Goal: Communication & Community: Answer question/provide support

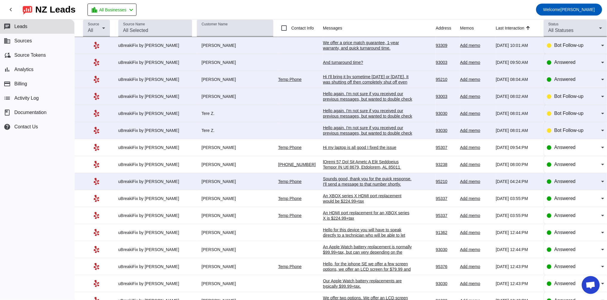
scroll to position [55, 0]
click at [339, 182] on div "Sounds good, thank you for the quick response. I'll send a message to that numb…" at bounding box center [368, 181] width 90 height 11
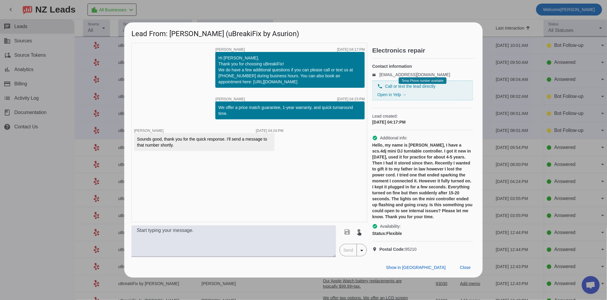
drag, startPoint x: 467, startPoint y: 273, endPoint x: 457, endPoint y: 198, distance: 75.7
click at [461, 206] on div "Lead From: [PERSON_NAME] (uBreakiFix by Asurion) timer close [PERSON_NAME] [DAT…" at bounding box center [303, 150] width 359 height 256
click at [470, 270] on span "Close" at bounding box center [465, 267] width 11 height 5
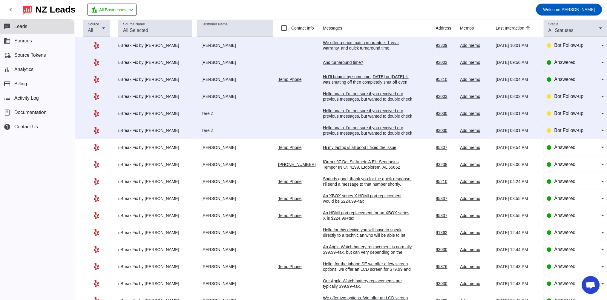
click at [340, 165] on div at bounding box center [368, 239] width 90 height 161
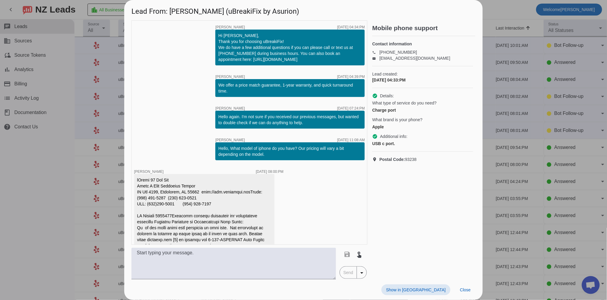
scroll to position [89, 0]
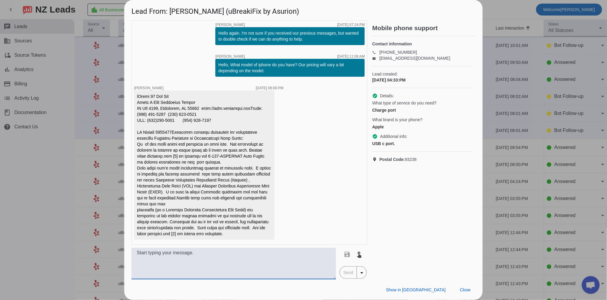
click at [184, 256] on textarea at bounding box center [234, 264] width 205 height 32
type textarea "A"
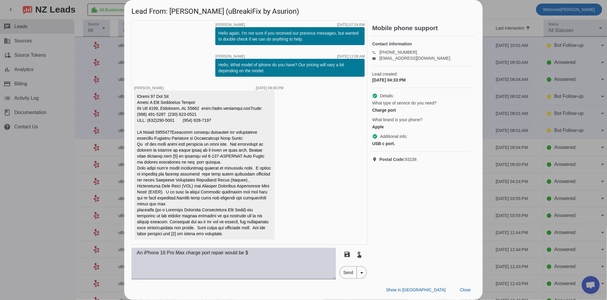
click at [274, 254] on textarea "An iPhone 16 Pro Max charge port repair would be $" at bounding box center [234, 264] width 205 height 32
click at [138, 253] on textarea "An iPhone 16 Pro Max charge port repair would be $129.99+tax" at bounding box center [234, 264] width 205 height 32
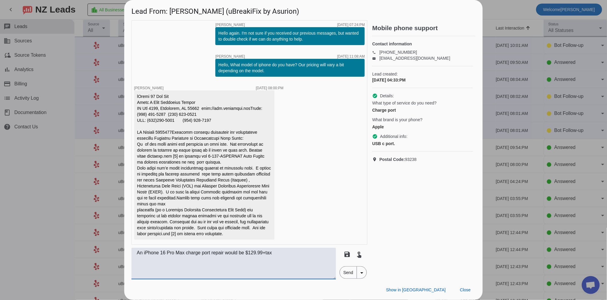
paste textarea "Your charge port may just need to be cleaned. A cleaning is $30+tax. If the cha…"
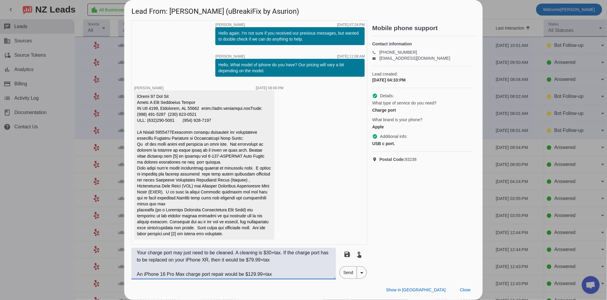
drag, startPoint x: 163, startPoint y: 275, endPoint x: 186, endPoint y: 275, distance: 22.4
click at [186, 275] on textarea "Your charge port may just need to be cleaned. A cleaning is $30+tax. If the cha…" at bounding box center [234, 264] width 205 height 32
drag, startPoint x: 219, startPoint y: 260, endPoint x: 213, endPoint y: 260, distance: 6.3
click at [213, 260] on textarea "Your charge port may just need to be cleaned. A cleaning is $30+tax. If the cha…" at bounding box center [234, 264] width 205 height 32
paste textarea "6 Pro Max"
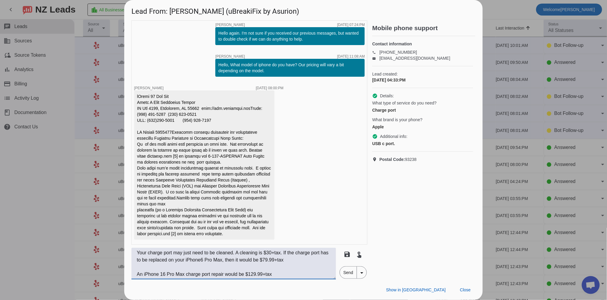
click at [213, 260] on textarea "Your charge port may just need to be cleaned. A cleaning is $30+tax. If the cha…" at bounding box center [234, 264] width 205 height 32
click at [286, 259] on textarea "Your charge port may just need to be cleaned. A cleaning is $30+tax. If the cha…" at bounding box center [234, 264] width 205 height 32
click at [285, 260] on textarea "Your charge port may just need to be cleaned. A cleaning is $30+tax. If the cha…" at bounding box center [234, 264] width 205 height 32
drag, startPoint x: 282, startPoint y: 276, endPoint x: 119, endPoint y: 273, distance: 162.9
click at [120, 274] on div "Lead From: [PERSON_NAME] (uBreakiFix by Asurion) timer close [PERSON_NAME] [DAT…" at bounding box center [303, 150] width 607 height 300
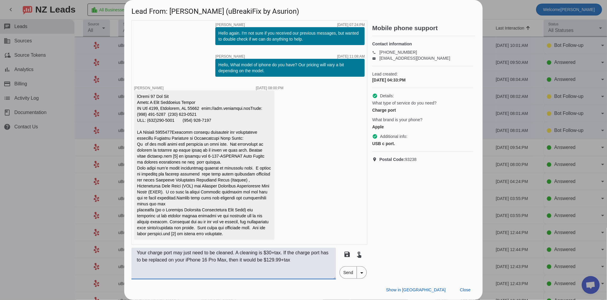
type textarea "Your charge port may just need to be cleaned. A cleaning is $30+tax. If the cha…"
click at [351, 278] on mat-button-toggle-group "Send arrow_drop_down" at bounding box center [354, 273] width 28 height 13
click at [354, 275] on span "Send" at bounding box center [348, 273] width 17 height 12
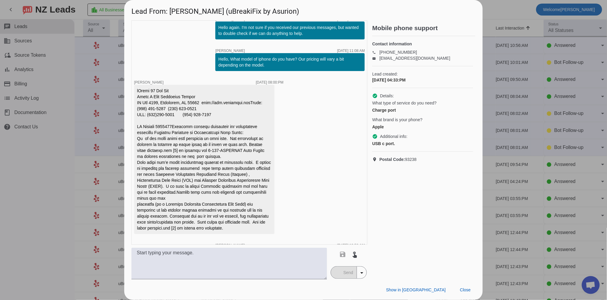
scroll to position [127, 0]
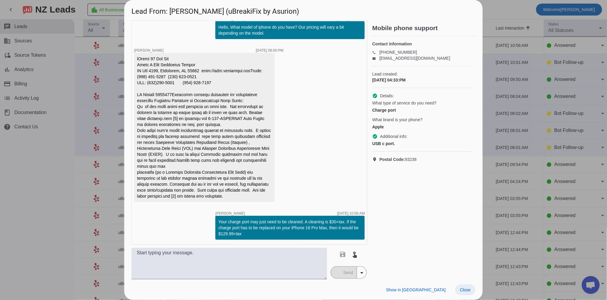
click at [468, 293] on button "Close" at bounding box center [466, 290] width 20 height 11
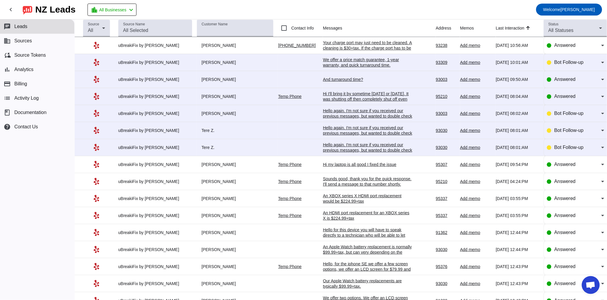
click at [347, 166] on div "Hi my laptop is all good I fixed the issue" at bounding box center [368, 164] width 90 height 5
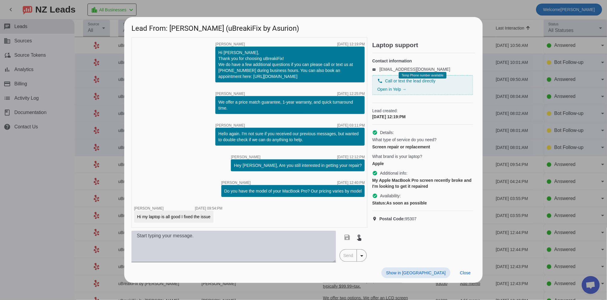
click at [242, 244] on textarea at bounding box center [234, 247] width 205 height 32
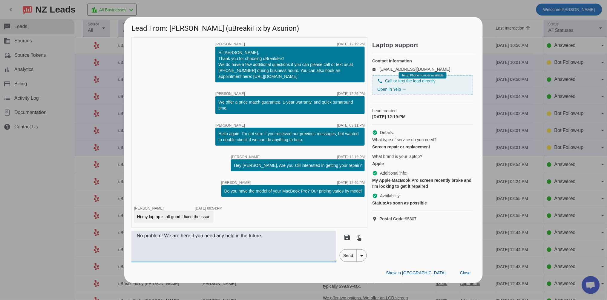
type textarea "No problem! We are here if you need any help in the future."
click at [353, 261] on span "Send" at bounding box center [348, 256] width 17 height 12
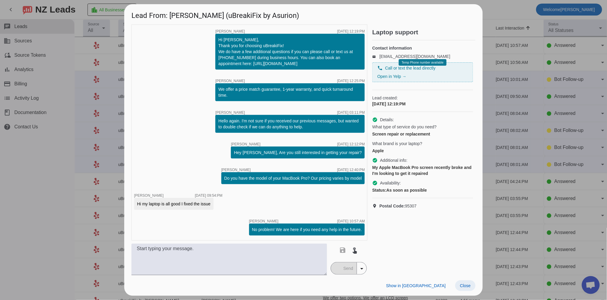
click at [468, 288] on span "Close" at bounding box center [465, 286] width 11 height 5
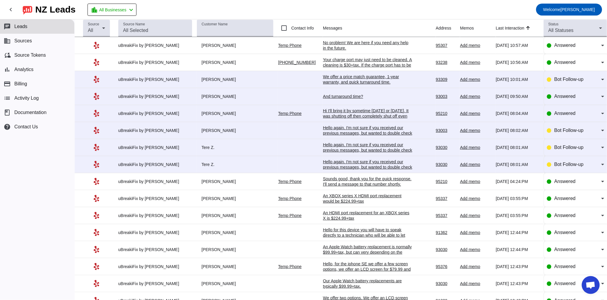
click at [342, 187] on div "Sounds good, thank you for the quick response. I'll send a message to that numb…" at bounding box center [368, 181] width 90 height 11
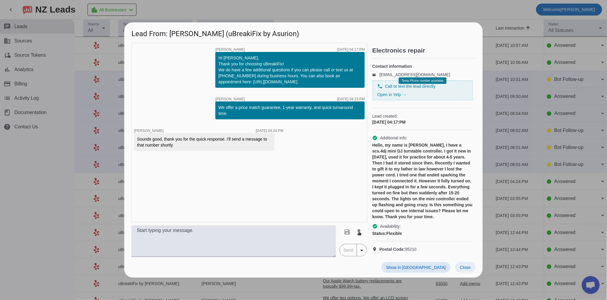
click at [463, 270] on span "Close" at bounding box center [465, 267] width 11 height 5
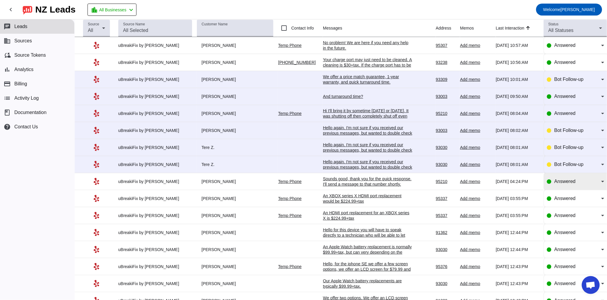
click at [578, 185] on div "Answered" at bounding box center [578, 181] width 47 height 7
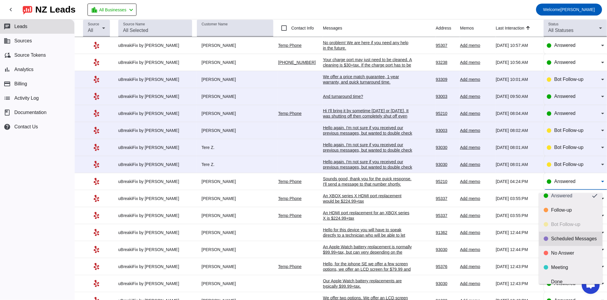
scroll to position [14, 0]
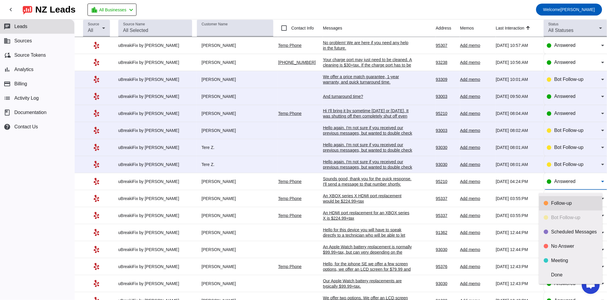
click at [559, 201] on div "Follow-up" at bounding box center [575, 204] width 46 height 6
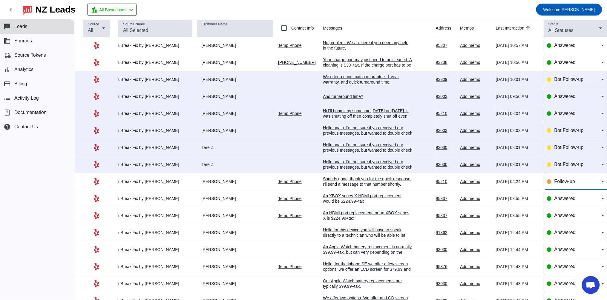
click at [370, 171] on div "Hello again. I'm not sure if you received our previous messages, but wanted to …" at bounding box center [368, 167] width 90 height 16
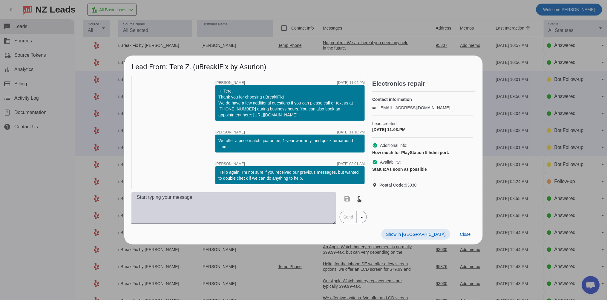
click at [220, 207] on textarea at bounding box center [234, 209] width 205 height 32
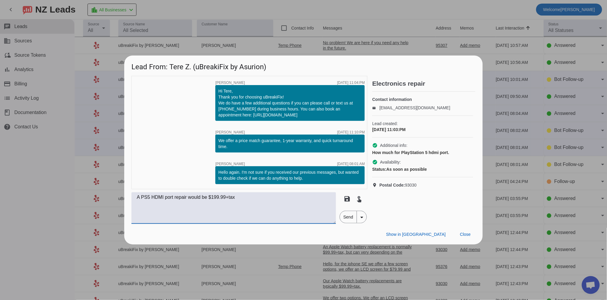
type textarea "A PS5 HDMI port repair would be $199.99+tax"
click at [346, 218] on span "Send" at bounding box center [348, 217] width 17 height 12
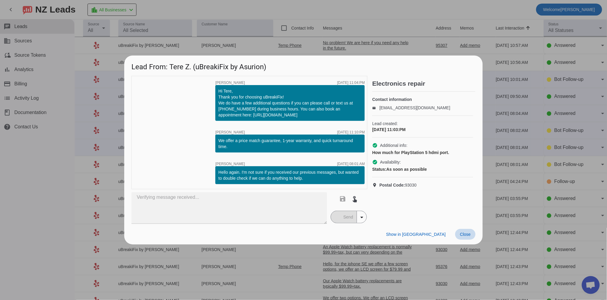
click at [463, 234] on span "Close" at bounding box center [465, 234] width 11 height 5
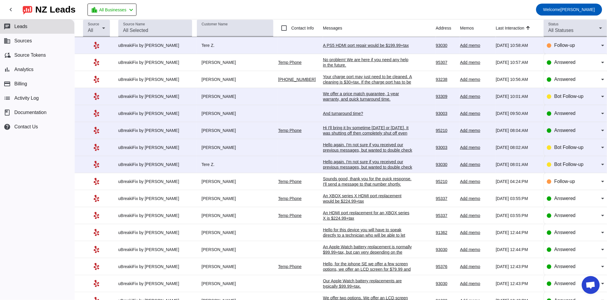
click at [333, 172] on div "Hello again. I'm not sure if you received our previous messages, but wanted to …" at bounding box center [368, 167] width 90 height 16
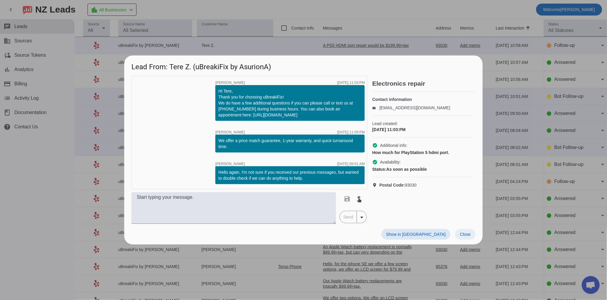
drag, startPoint x: 467, startPoint y: 234, endPoint x: 465, endPoint y: 229, distance: 5.1
click at [467, 234] on span "Close" at bounding box center [465, 234] width 11 height 5
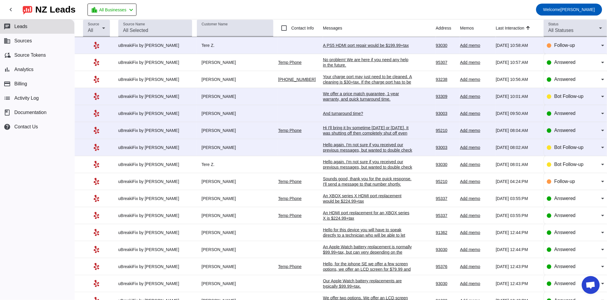
click at [356, 46] on div "A PS5 HDMI port repair would be $199.99+tax" at bounding box center [368, 45] width 90 height 5
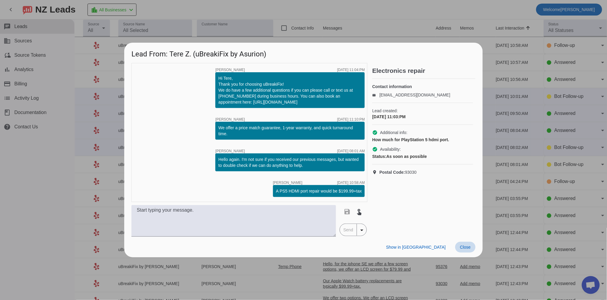
click at [472, 250] on span at bounding box center [466, 247] width 20 height 11
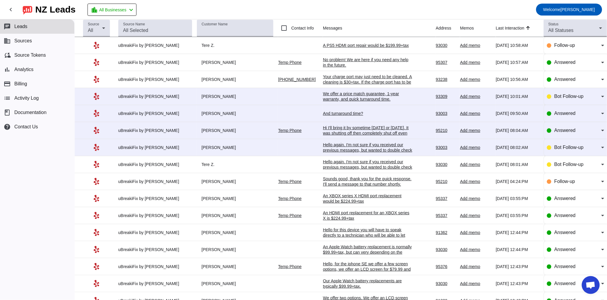
click at [355, 171] on div "Hello again. I'm not sure if you received our previous messages, but wanted to …" at bounding box center [368, 167] width 90 height 16
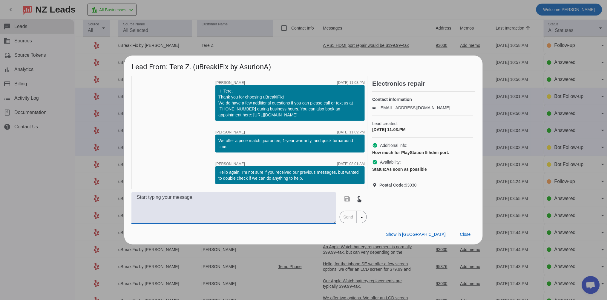
click at [229, 195] on textarea at bounding box center [234, 209] width 205 height 32
type textarea "An HDMI port repair for a PS5 would be $199.99+tax. We are open [DATE]-[DATE] f…"
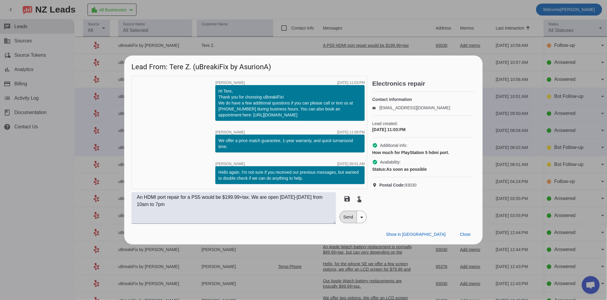
click at [349, 219] on span "Send" at bounding box center [348, 217] width 17 height 12
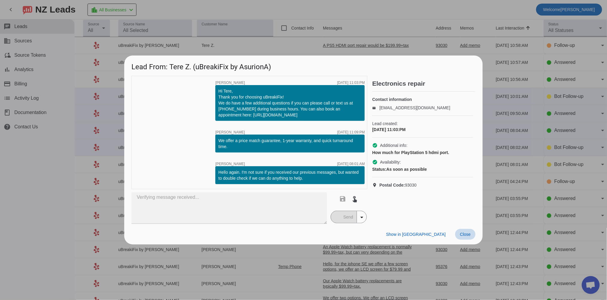
click at [466, 234] on span "Close" at bounding box center [465, 234] width 11 height 5
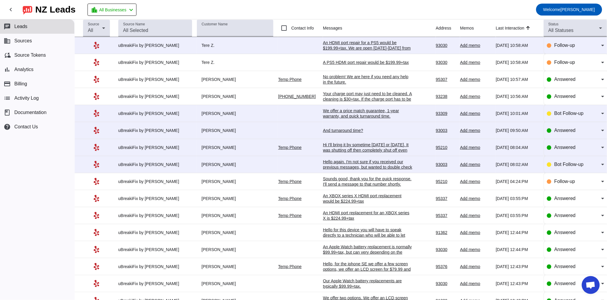
click at [340, 98] on div "Your charge port may just need to be cleaned. A cleaning is $30+tax. If the cha…" at bounding box center [368, 102] width 90 height 22
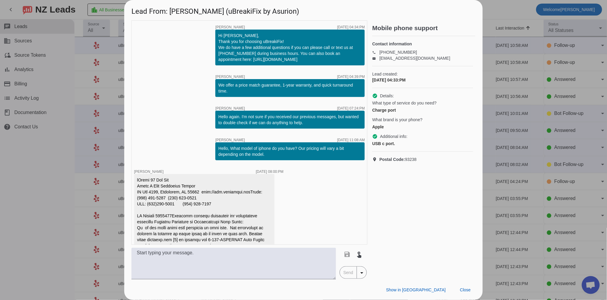
scroll to position [127, 0]
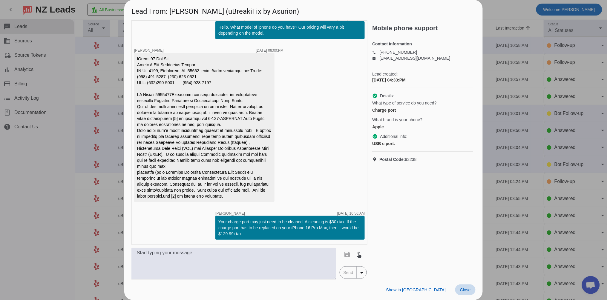
click at [460, 292] on span at bounding box center [466, 290] width 20 height 11
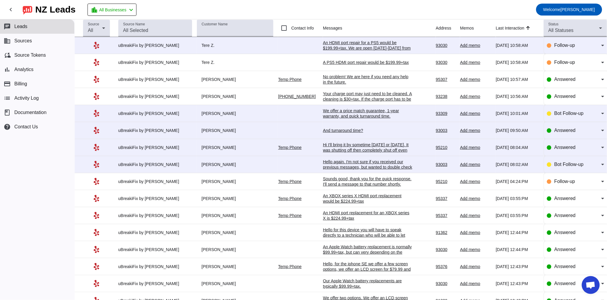
click at [343, 115] on div "We offer a price match guarantee, 1-year warranty, and quick turnaround time.​" at bounding box center [368, 113] width 90 height 11
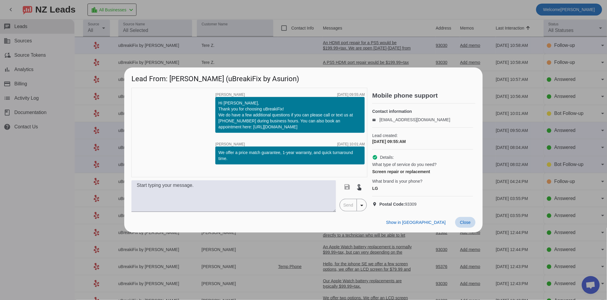
click at [467, 225] on span "Close" at bounding box center [465, 222] width 11 height 5
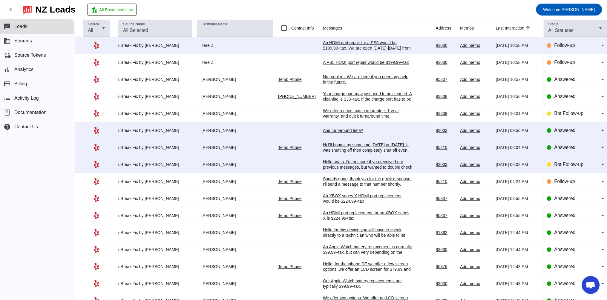
click at [323, 167] on div "Hello again. I'm not sure if you received our previous messages, but wanted to …" at bounding box center [368, 167] width 90 height 16
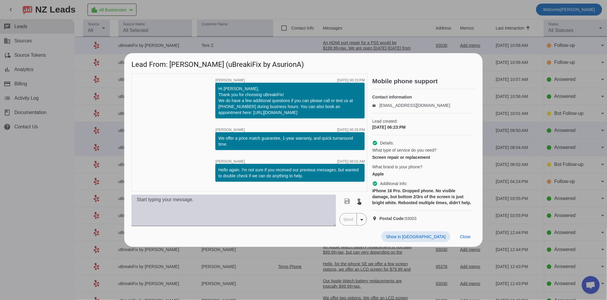
click at [231, 216] on textarea at bounding box center [234, 211] width 205 height 32
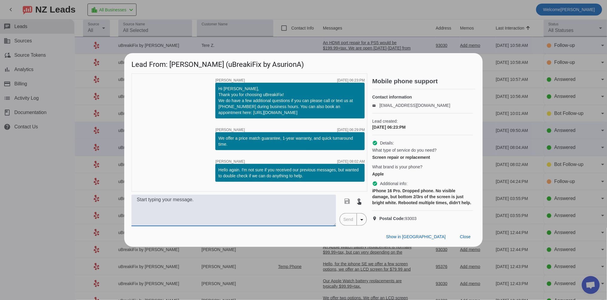
click at [176, 222] on textarea at bounding box center [234, 211] width 205 height 32
paste textarea "We have a few options for iPhone front screen repairs. We have an LCD for $+tax…"
click at [213, 210] on textarea "We have a few options for iPhone front screen repairs. We have an LCD for $+tax…" at bounding box center [234, 211] width 205 height 32
click at [139, 217] on textarea "We have a few options for iPhone 16 Pro front screen repairs. We have an LCD fo…" at bounding box center [234, 211] width 205 height 32
click at [198, 217] on textarea "We have a few options for iPhone 16 Pro front screen repairs. We have an LCD fo…" at bounding box center [234, 211] width 205 height 32
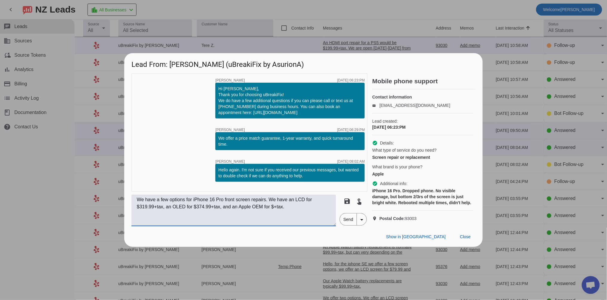
click at [278, 215] on textarea "We have a few options for iPhone 16 Pro front screen repairs. We have an LCD fo…" at bounding box center [234, 211] width 205 height 32
type textarea "We have a few options for iPhone 16 Pro front screen repairs. We have an LCD fo…"
click at [352, 226] on span "Send" at bounding box center [348, 220] width 17 height 12
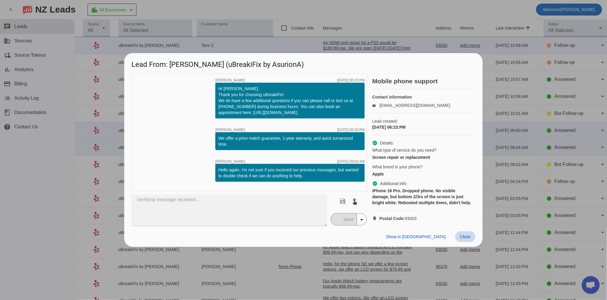
click at [468, 239] on span "Close" at bounding box center [465, 237] width 11 height 5
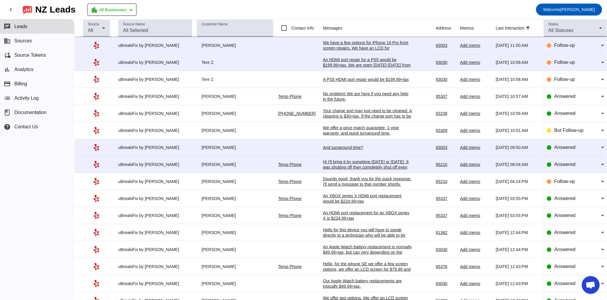
click at [333, 48] on div "We have a few options for iPhone 16 Pro front screen repairs. We have an LCD fo…" at bounding box center [368, 51] width 90 height 22
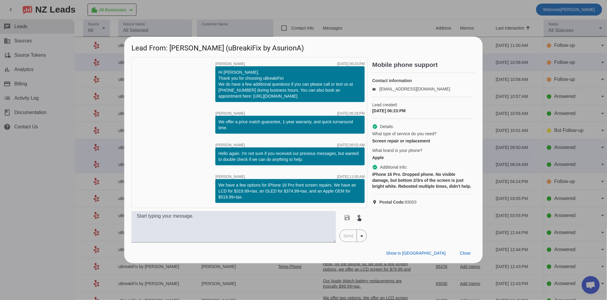
drag, startPoint x: 251, startPoint y: 201, endPoint x: 214, endPoint y: 184, distance: 40.3
click at [215, 184] on div "timer close [PERSON_NAME] [DATE] 06:23:PM Hi [PERSON_NAME], Thank you for choos…" at bounding box center [250, 132] width 236 height 151
copy div "We have a few options for iPhone 16 Pro front screen repairs. We have an LCD fo…"
click at [473, 250] on span at bounding box center [466, 253] width 20 height 11
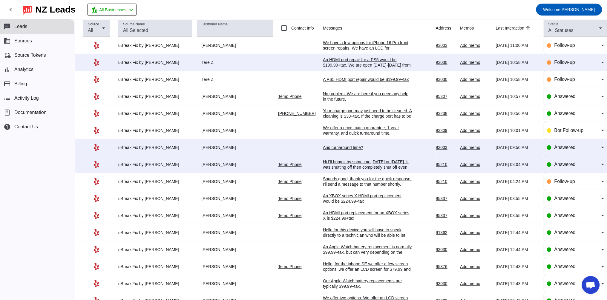
click at [331, 150] on div "And turnaround time?" at bounding box center [368, 147] width 90 height 5
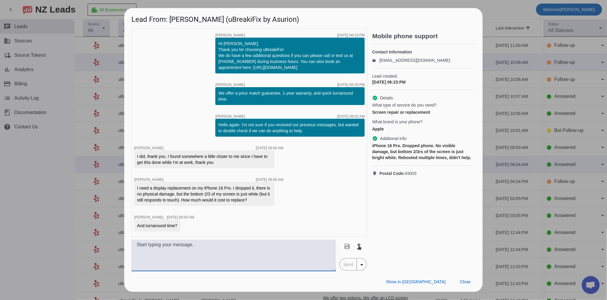
click at [219, 250] on textarea at bounding box center [234, 256] width 205 height 32
click at [188, 254] on textarea at bounding box center [234, 256] width 205 height 32
paste textarea "We have a few options for iPhone 16 Pro front screen repairs. We have an LCD fo…"
drag, startPoint x: 187, startPoint y: 247, endPoint x: 156, endPoint y: 245, distance: 30.9
click at [156, 245] on textarea "We have a few options for iPhone 16 Pro front screen repairs. We have an LCD fo…" at bounding box center [234, 256] width 205 height 32
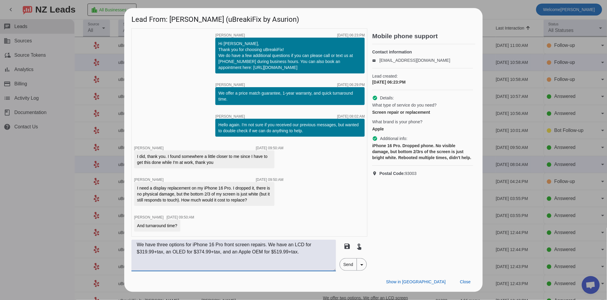
click at [196, 249] on textarea "We have three options for iPhone 16 Pro front screen repairs. We have an LCD fo…" at bounding box center [234, 256] width 205 height 32
click at [308, 256] on textarea "We have three options for iPhone 16 Pro front screen repairs. We have an LCD fo…" at bounding box center [234, 256] width 205 height 32
type textarea "We have three options for iPhone 16 Pro front screen repairs. We have an LCD fo…"
click at [348, 265] on span "Send" at bounding box center [348, 265] width 17 height 12
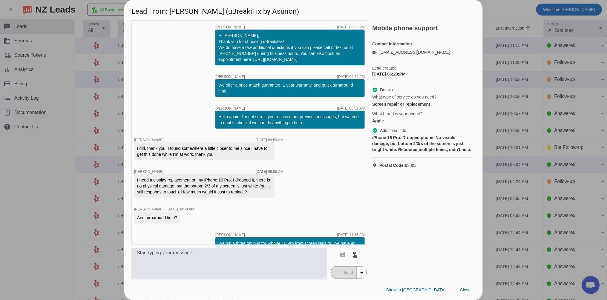
scroll to position [28, 0]
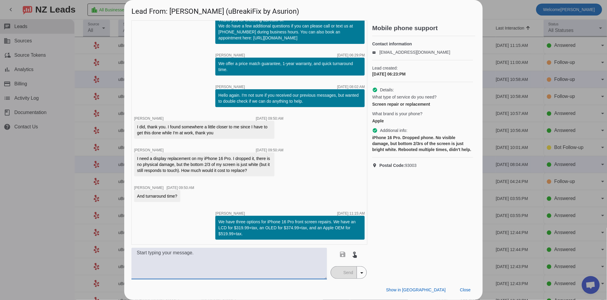
click at [184, 262] on textarea at bounding box center [230, 264] width 196 height 32
type textarea "We only have the Apple OEM part in stock. The LCD and OEM screen would need to …"
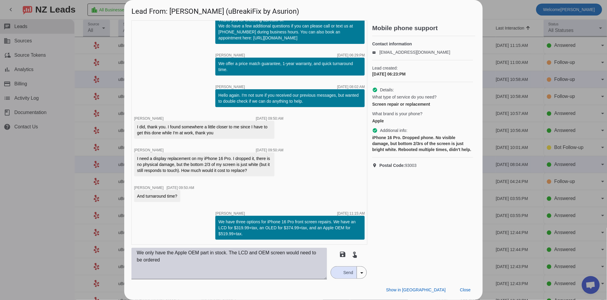
click at [172, 259] on textarea "We only have the Apple OEM part in stock. The LCD and OEM screen would need to …" at bounding box center [230, 264] width 196 height 32
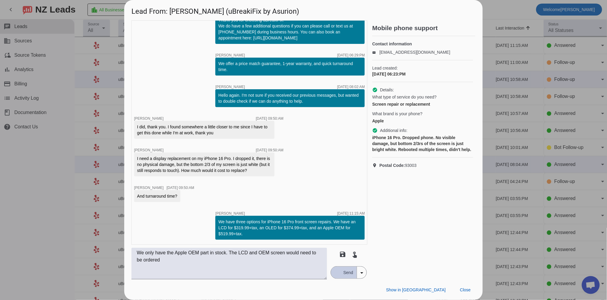
click at [340, 274] on span "Send" at bounding box center [348, 273] width 17 height 12
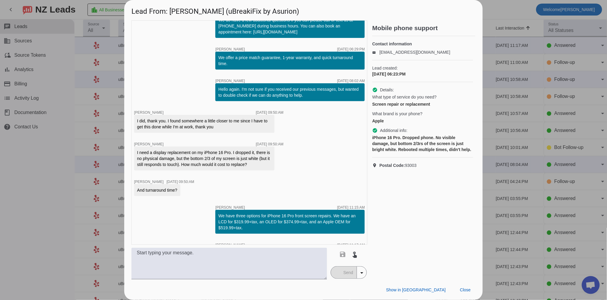
scroll to position [59, 0]
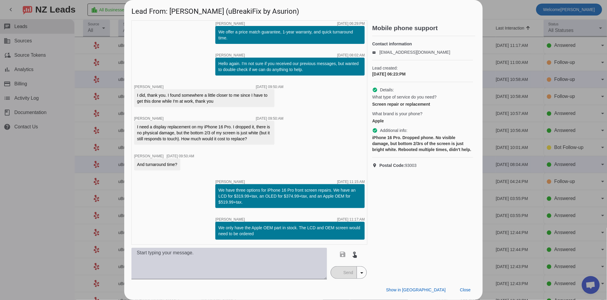
click at [172, 274] on textarea at bounding box center [230, 264] width 196 height 32
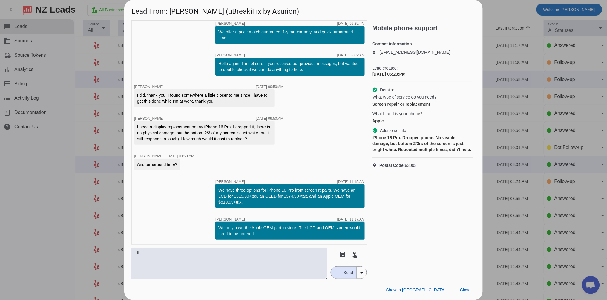
type textarea "I"
drag, startPoint x: 270, startPoint y: 253, endPoint x: 262, endPoint y: 253, distance: 8.4
click at [262, 253] on textarea "Screen repairs typically take around 1-3 hours for the repair depending" at bounding box center [230, 264] width 196 height 32
click at [298, 254] on textarea "Screen repairs typically take around 1-3 hours for the repair depending" at bounding box center [230, 264] width 196 height 32
type textarea "Screen repairs typically take around 1-3 hours for the repair depending on how …"
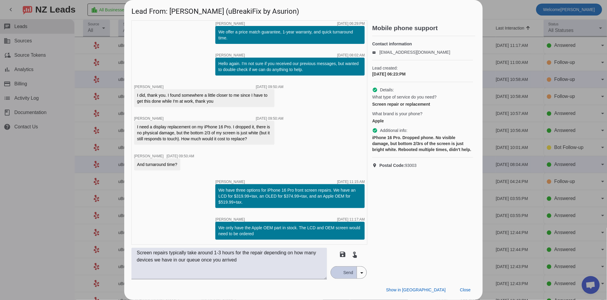
click at [345, 274] on span "Send" at bounding box center [348, 273] width 17 height 12
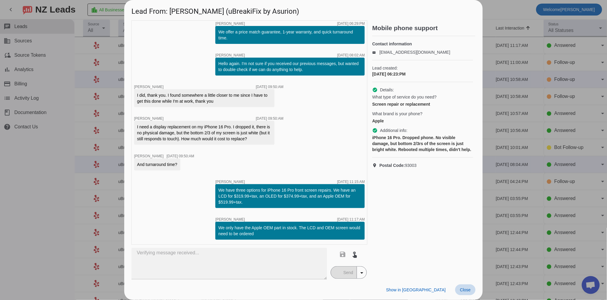
click at [467, 289] on span "Close" at bounding box center [465, 290] width 11 height 5
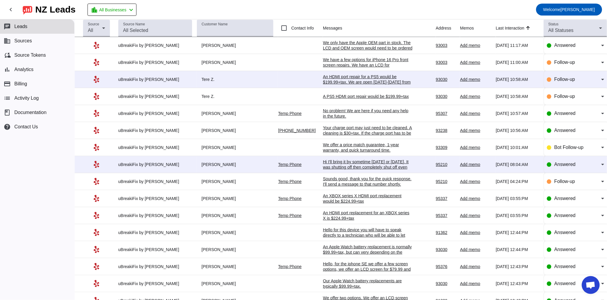
click at [335, 167] on div "Hi I'll bring it by sometime [DATE] or [DATE]. It was shutting off then complet…" at bounding box center [368, 167] width 90 height 16
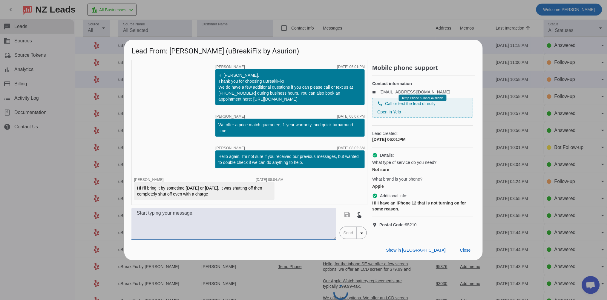
click at [160, 221] on textarea at bounding box center [234, 224] width 205 height 32
paste textarea "We would need to run a diagnostic on your MacBook to see why it isn't turning o…"
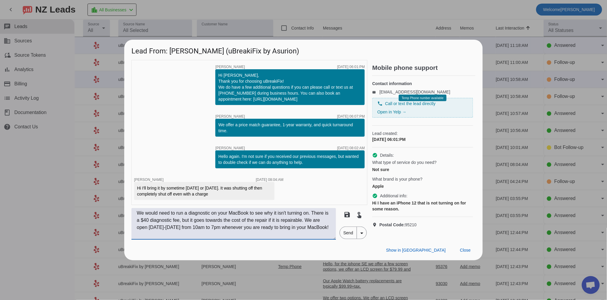
drag, startPoint x: 234, startPoint y: 216, endPoint x: 253, endPoint y: 216, distance: 19.1
click at [253, 216] on textarea "We would need to run a diagnostic on your MacBook to see why it isn't turning o…" at bounding box center [234, 224] width 205 height 32
click at [164, 221] on textarea "We would need to run a diagnostic on your iPhone 12 to see why it isn't turning…" at bounding box center [234, 224] width 205 height 32
drag, startPoint x: 311, startPoint y: 228, endPoint x: 315, endPoint y: 235, distance: 8.4
click at [315, 235] on textarea "We would need to run a diagnostic on your iPhone 12 to see why it isn't turning…" at bounding box center [234, 224] width 205 height 32
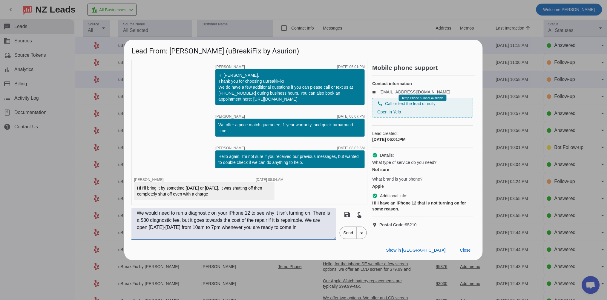
type textarea "We would need to run a diagnostic on your iPhone 12 to see why it isn't turning…"
click at [346, 233] on span "Send" at bounding box center [348, 233] width 17 height 12
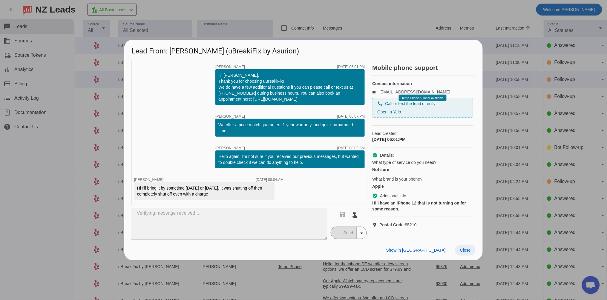
click at [465, 248] on button "Close" at bounding box center [466, 250] width 20 height 11
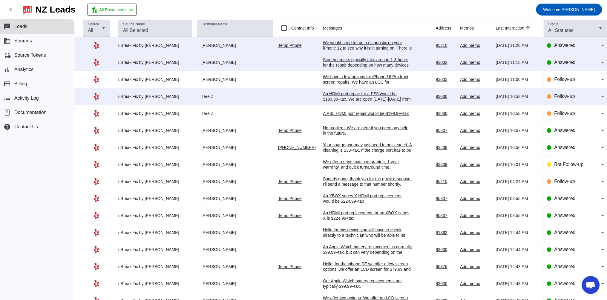
click at [340, 166] on div "We offer a price match guarantee, 1-year warranty, and quick turnaround time.​" at bounding box center [368, 164] width 90 height 11
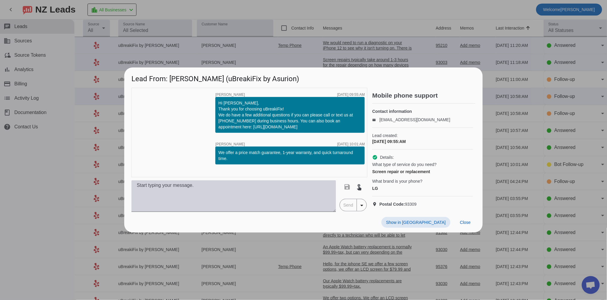
click at [220, 208] on textarea at bounding box center [234, 197] width 205 height 32
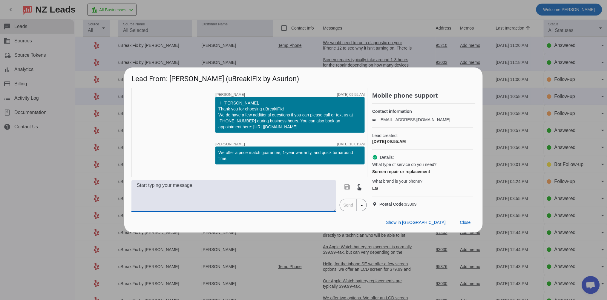
click at [162, 196] on textarea at bounding box center [234, 197] width 205 height 32
paste textarea "Which iPhone do you have? Our pricing varies by model. Once we have the model, …"
drag, startPoint x: 167, startPoint y: 191, endPoint x: 151, endPoint y: 191, distance: 16.2
click at [151, 191] on textarea "Which iPhone do you have? Our pricing varies by model. Once we have the model, …" at bounding box center [234, 197] width 205 height 32
click at [235, 208] on textarea "Which LG phone do you have? Our pricing varies by model. Once we have the model…" at bounding box center [234, 197] width 205 height 32
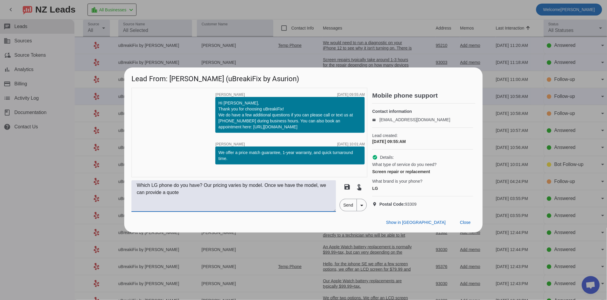
type textarea "Which LG phone do you have? Our pricing varies by model. Once we have the model…"
click at [354, 210] on span "Send" at bounding box center [348, 205] width 17 height 12
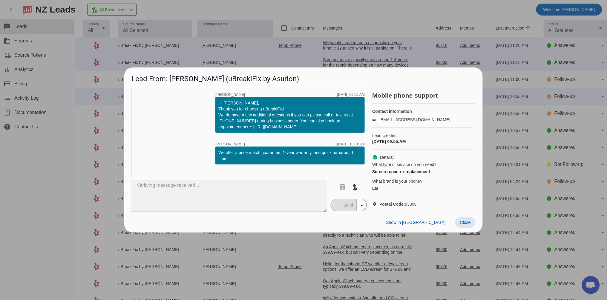
drag, startPoint x: 468, startPoint y: 227, endPoint x: 466, endPoint y: 223, distance: 4.8
click at [468, 225] on span "Close" at bounding box center [465, 222] width 11 height 5
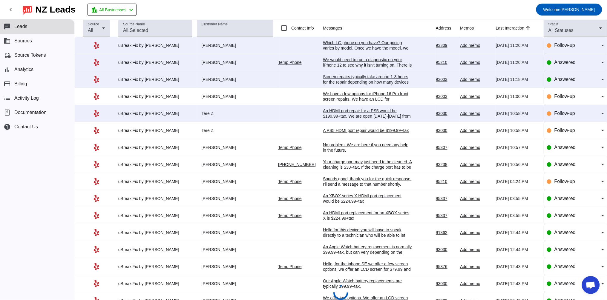
click at [342, 186] on div "Sounds good, thank you for the quick response. I'll send a message to that numb…" at bounding box center [368, 181] width 90 height 11
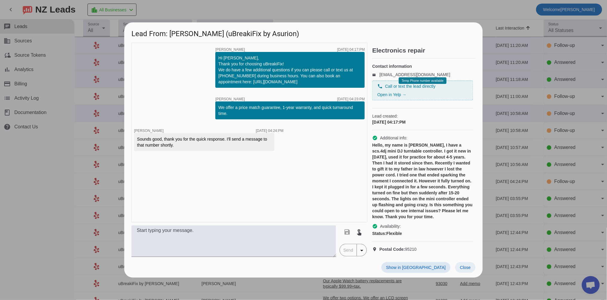
click at [466, 270] on span at bounding box center [466, 267] width 20 height 11
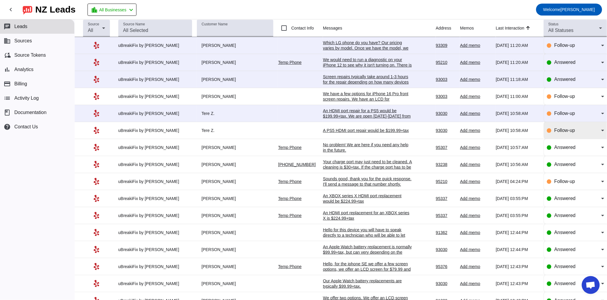
click at [563, 137] on div "Follow-up" at bounding box center [575, 130] width 57 height 17
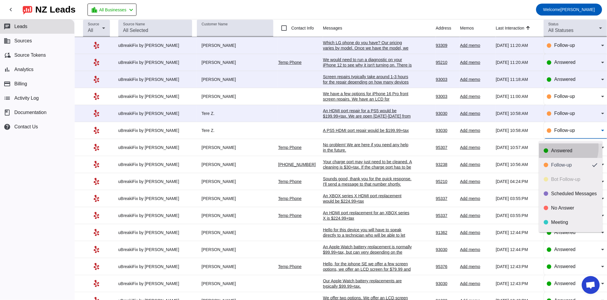
click at [561, 148] on div "Answered" at bounding box center [575, 151] width 46 height 6
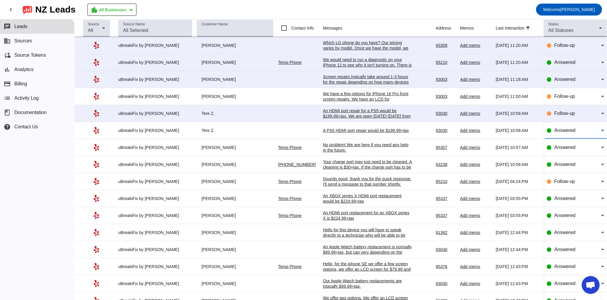
click at [341, 114] on div "An HDMI port repair for a PS5 would be $199.99+tax. We are open [DATE]-[DATE] f…" at bounding box center [368, 116] width 90 height 16
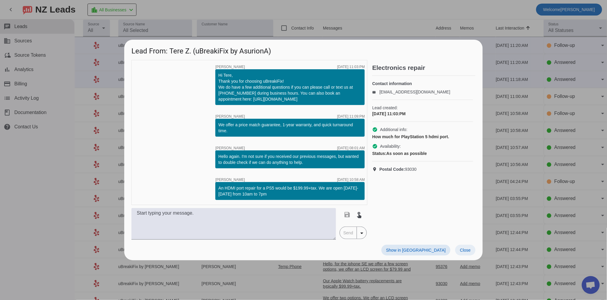
click at [469, 250] on span "Close" at bounding box center [465, 250] width 11 height 5
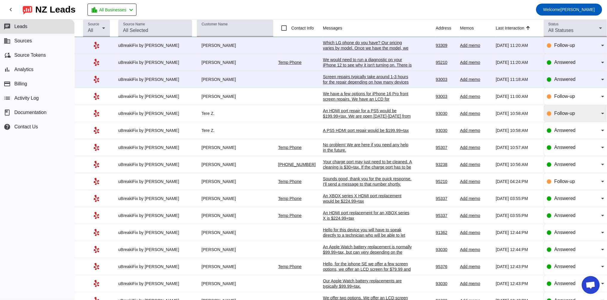
click at [555, 114] on span "Follow-up" at bounding box center [565, 113] width 21 height 5
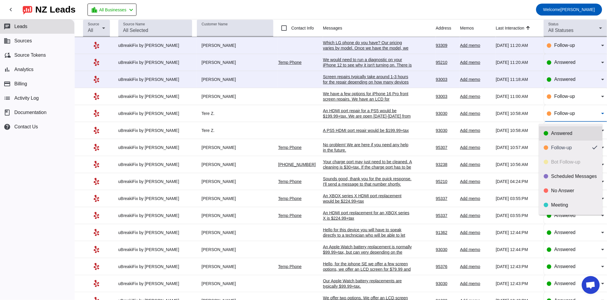
click at [557, 131] on div "Answered" at bounding box center [575, 134] width 46 height 6
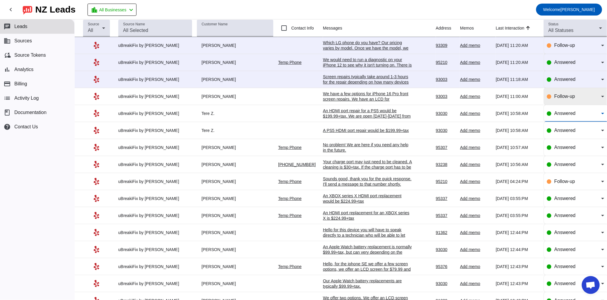
click at [582, 100] on div "Follow-up" at bounding box center [578, 96] width 47 height 7
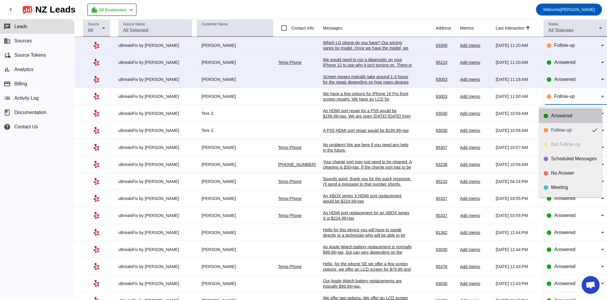
click at [572, 113] on div "Answered" at bounding box center [575, 116] width 46 height 6
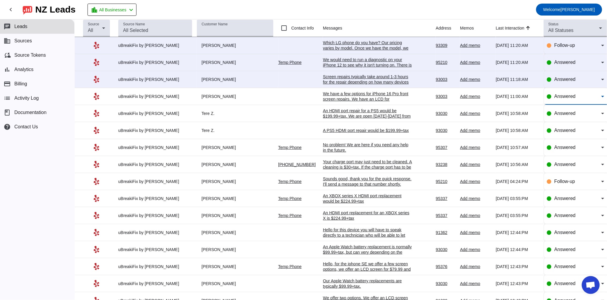
click at [361, 82] on div "Screen repairs typically take around 1-3 hours for the repair depending on how …" at bounding box center [368, 82] width 90 height 16
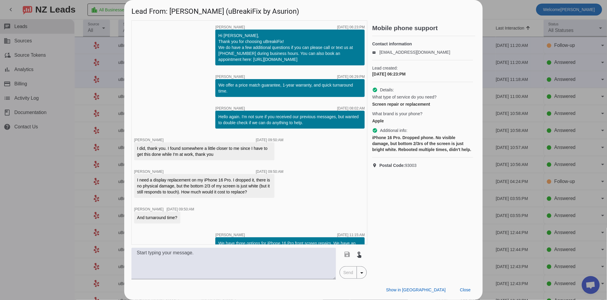
scroll to position [91, 0]
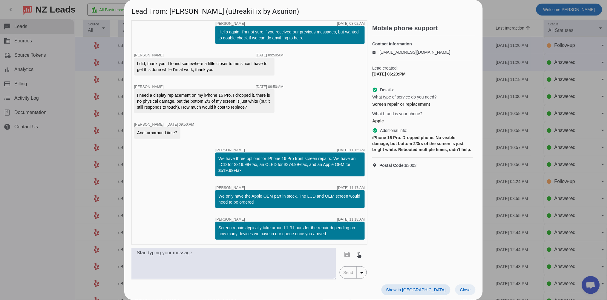
click at [464, 285] on div "Show in Yelp Close" at bounding box center [303, 290] width 359 height 21
click at [466, 288] on span "Close" at bounding box center [465, 290] width 11 height 5
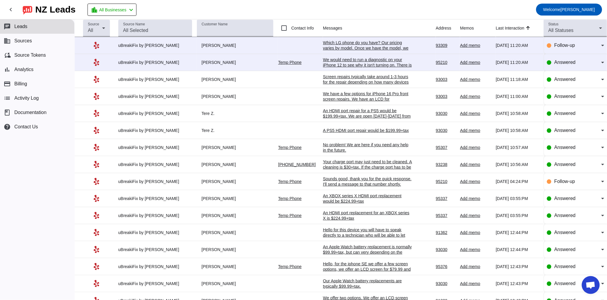
click at [368, 63] on div "We would need to run a diagnostic on your iPhone 12 to see why it isn't turning…" at bounding box center [368, 73] width 90 height 32
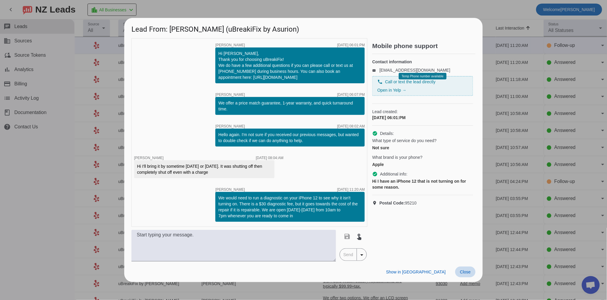
click at [470, 271] on span "Close" at bounding box center [465, 272] width 11 height 5
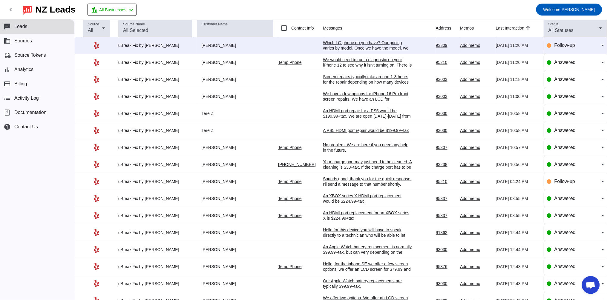
click at [356, 44] on div "Which LG phone do you have? Our pricing varies by model. Once we have the model…" at bounding box center [368, 48] width 90 height 16
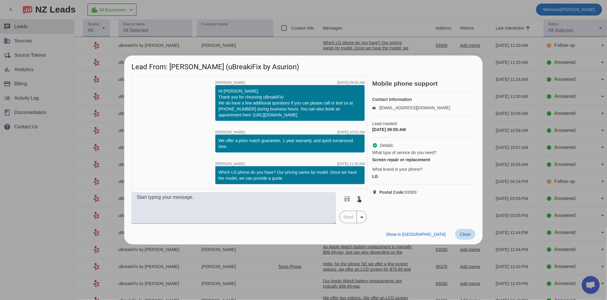
click at [467, 231] on span at bounding box center [466, 234] width 20 height 11
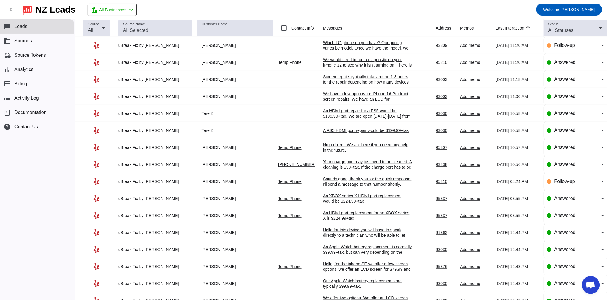
click at [349, 97] on div "We have a few options for iPhone 16 Pro front screen repairs. We have an LCD fo…" at bounding box center [368, 102] width 90 height 22
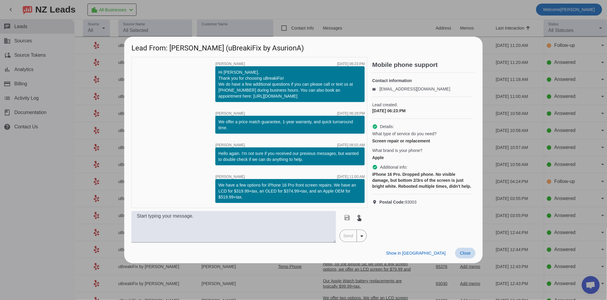
click at [463, 255] on span "Close" at bounding box center [465, 253] width 11 height 5
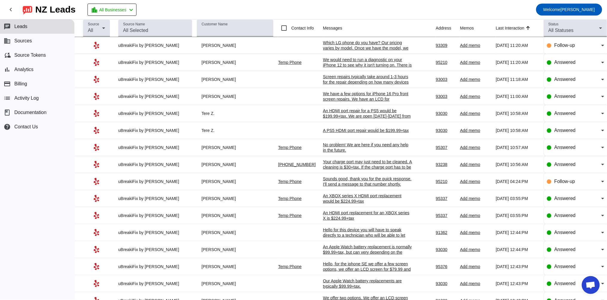
click at [351, 80] on div "Screen repairs typically take around 1-3 hours for the repair depending on how …" at bounding box center [368, 82] width 90 height 16
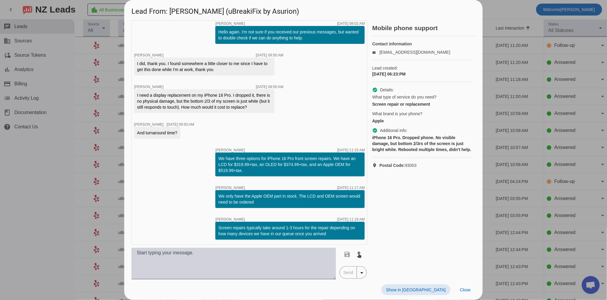
click at [232, 261] on textarea at bounding box center [234, 264] width 205 height 32
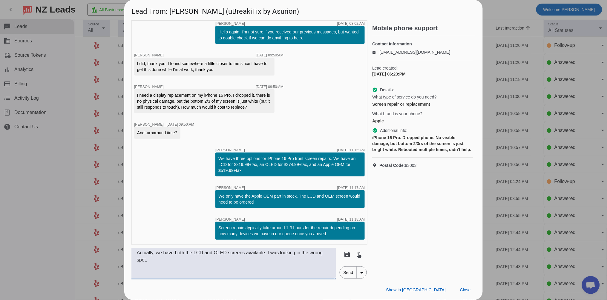
click at [269, 251] on textarea "Actually, we have both the LCD and OLED screens available. I was looking in the…" at bounding box center [234, 264] width 205 height 32
click at [267, 267] on textarea "Actually, we have both the LCD and OLED screens available=! I was looking in th…" at bounding box center [234, 264] width 205 height 32
click at [268, 254] on textarea "Actually, we have both the LCD and OLED screens available=! I was looking in th…" at bounding box center [234, 264] width 205 height 32
click at [269, 253] on textarea "Actually, we have both the LCD and OLED screens available=! I was looking in th…" at bounding box center [234, 264] width 205 height 32
click at [279, 261] on textarea "Actually, we have both the LCD and OLED screens available! I was looking in the…" at bounding box center [234, 264] width 205 height 32
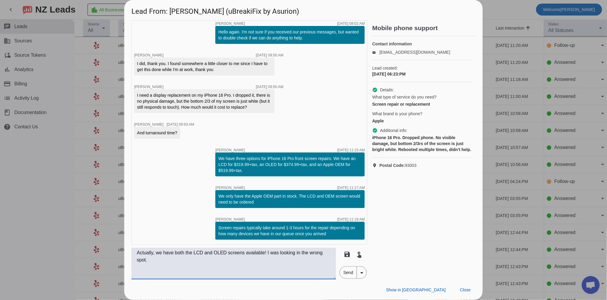
type textarea "Actually, we have both the LCD and OLED screens available! I was looking in the…"
click at [346, 272] on span "Send" at bounding box center [348, 273] width 17 height 12
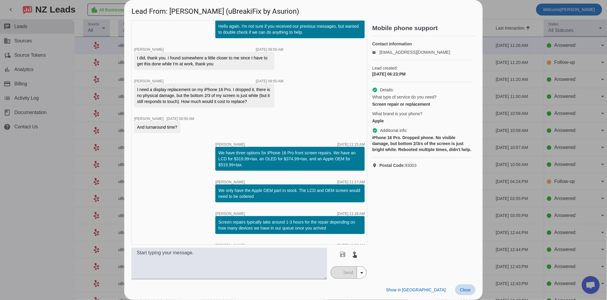
scroll to position [122, 0]
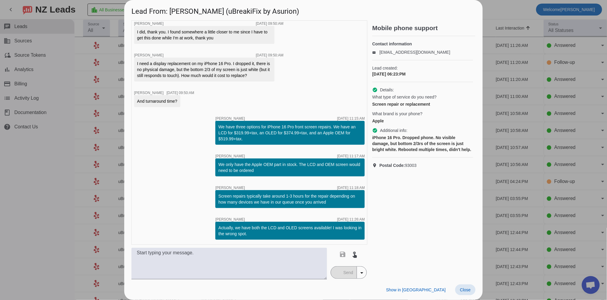
drag, startPoint x: 463, startPoint y: 288, endPoint x: 451, endPoint y: 247, distance: 43.2
click at [451, 247] on div "Lead From: [PERSON_NAME] (uBreakiFix by Asurion) timer close [PERSON_NAME] [DAT…" at bounding box center [303, 150] width 359 height 300
click at [470, 289] on span "Close" at bounding box center [465, 290] width 11 height 5
